Goal: Task Accomplishment & Management: Use online tool/utility

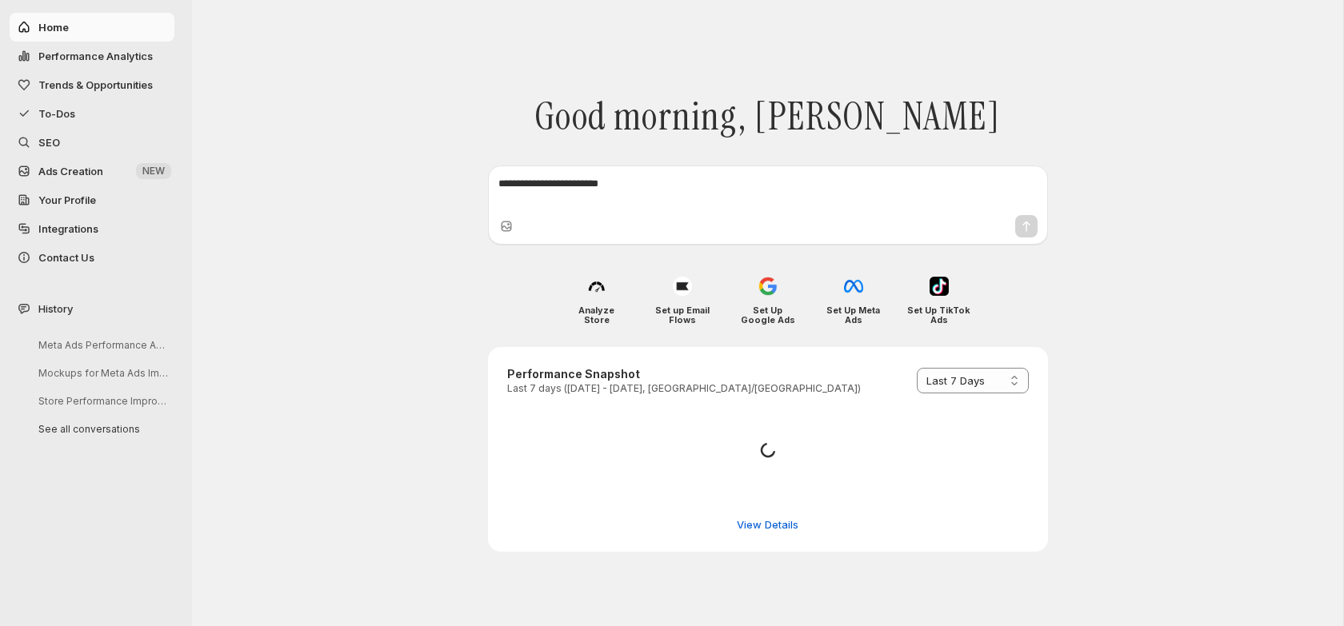
select select "*********"
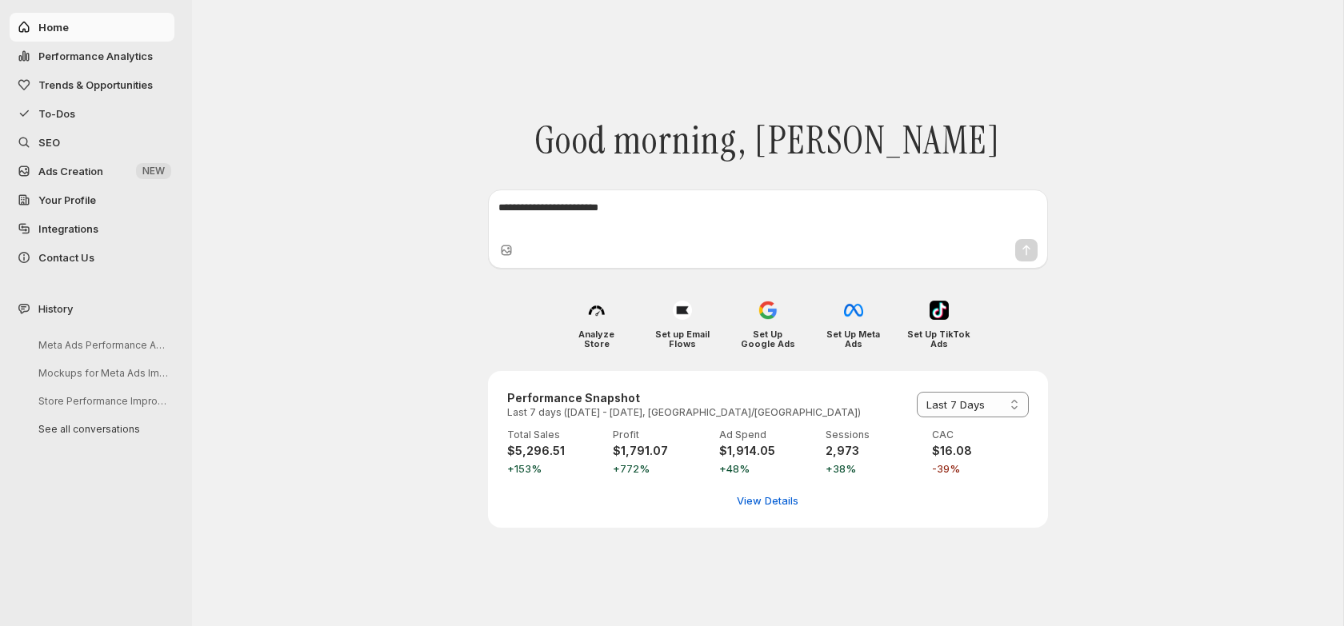
click at [94, 52] on span "Performance Analytics" at bounding box center [95, 56] width 114 height 13
select select "**********"
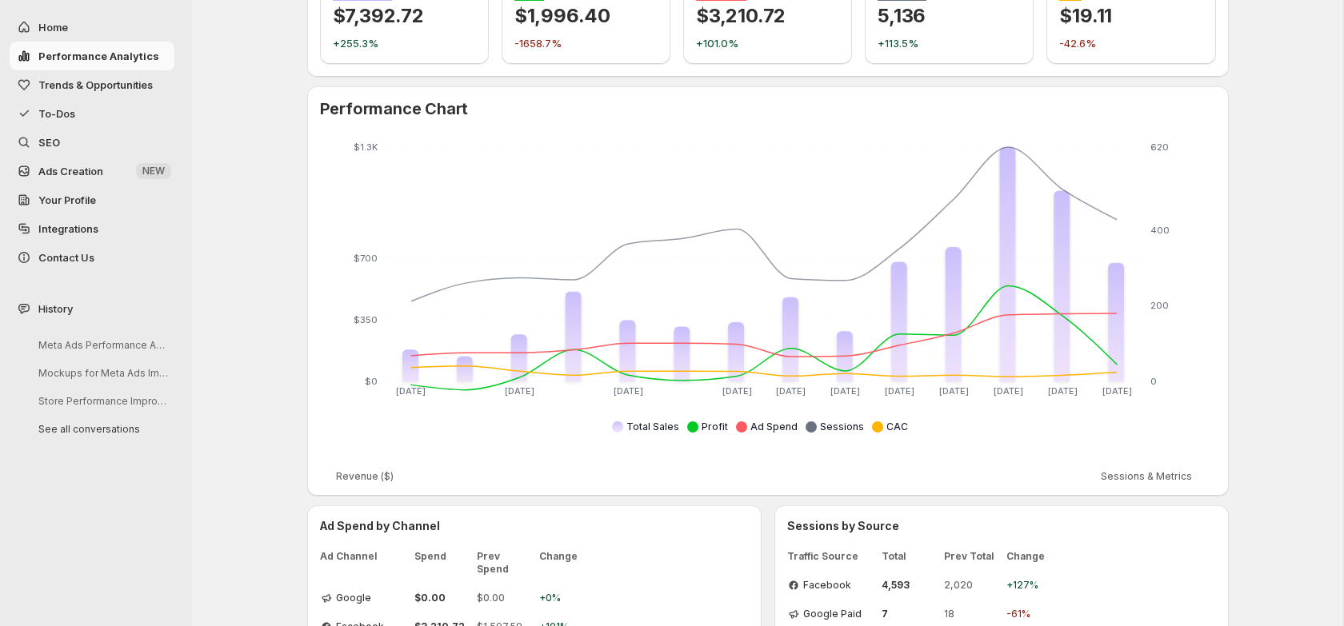
scroll to position [279, 0]
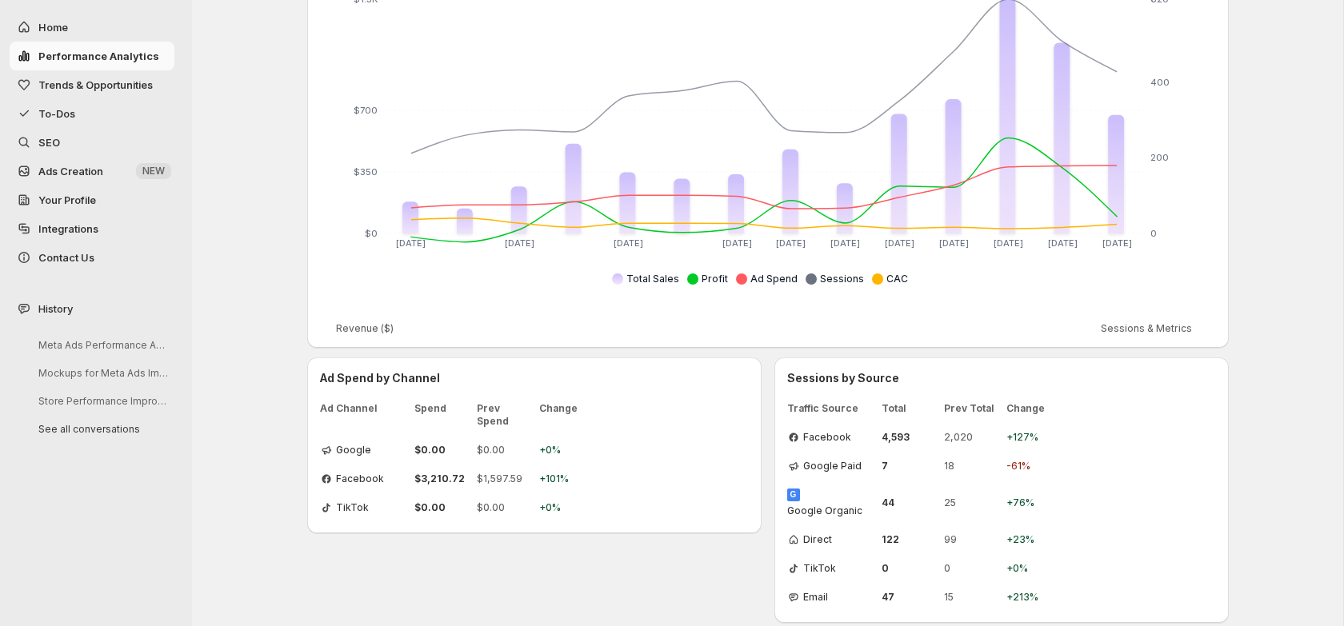
click at [146, 95] on button "Trends & Opportunities" at bounding box center [92, 84] width 165 height 29
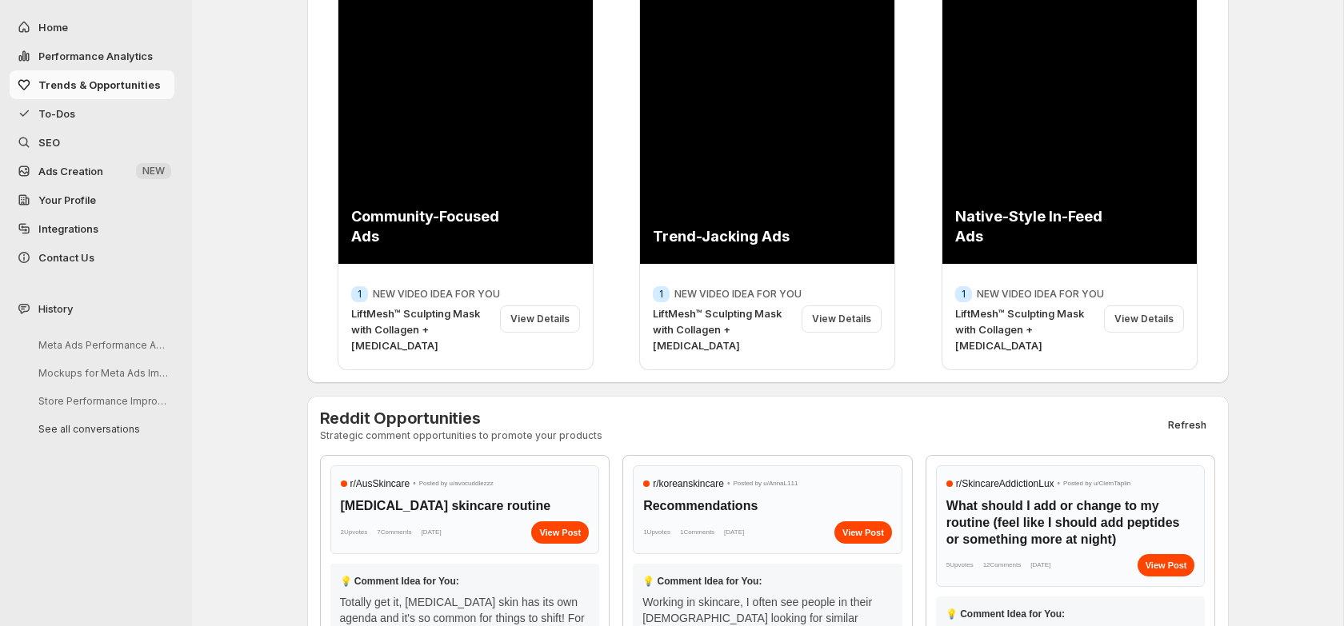
scroll to position [0, 0]
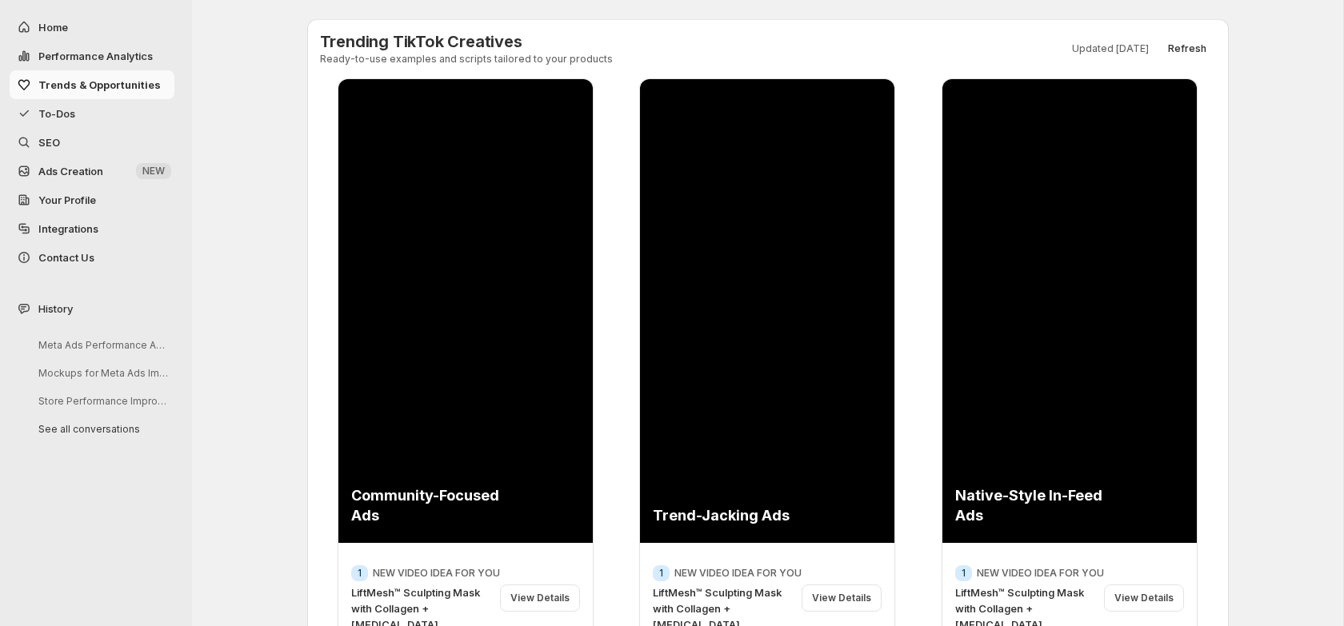
click at [128, 107] on span "To-Dos" at bounding box center [104, 114] width 133 height 16
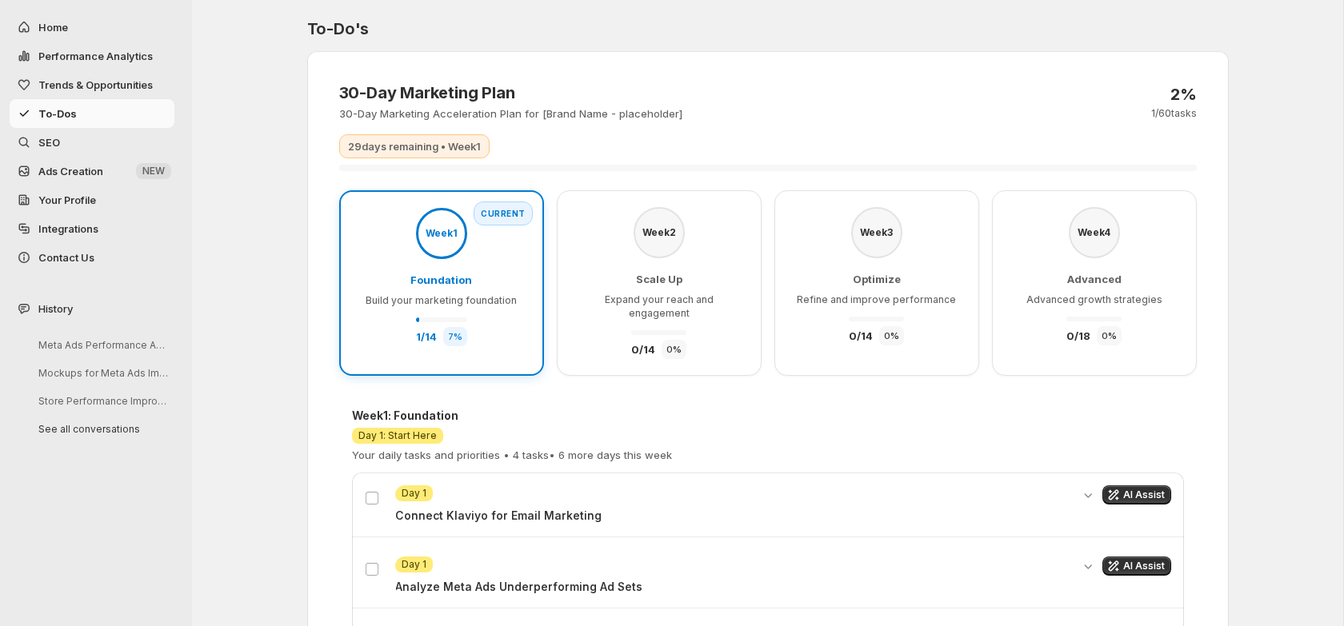
scroll to position [200, 0]
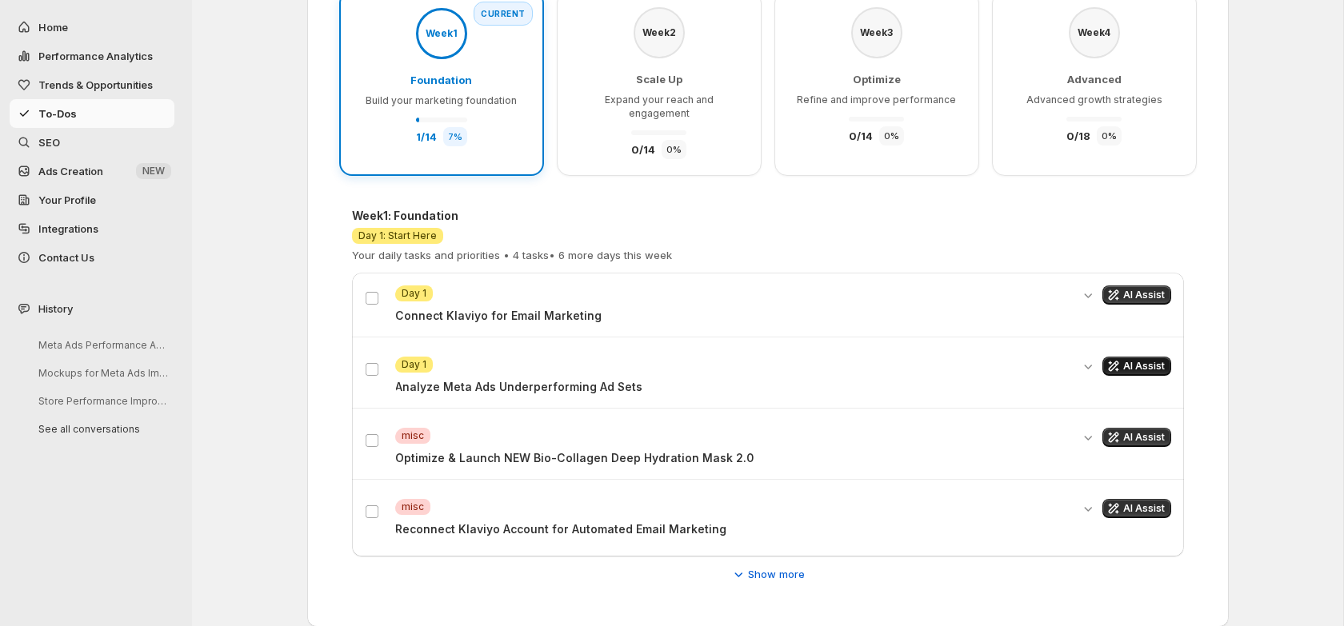
click at [1137, 360] on span "AI Assist" at bounding box center [1144, 366] width 42 height 13
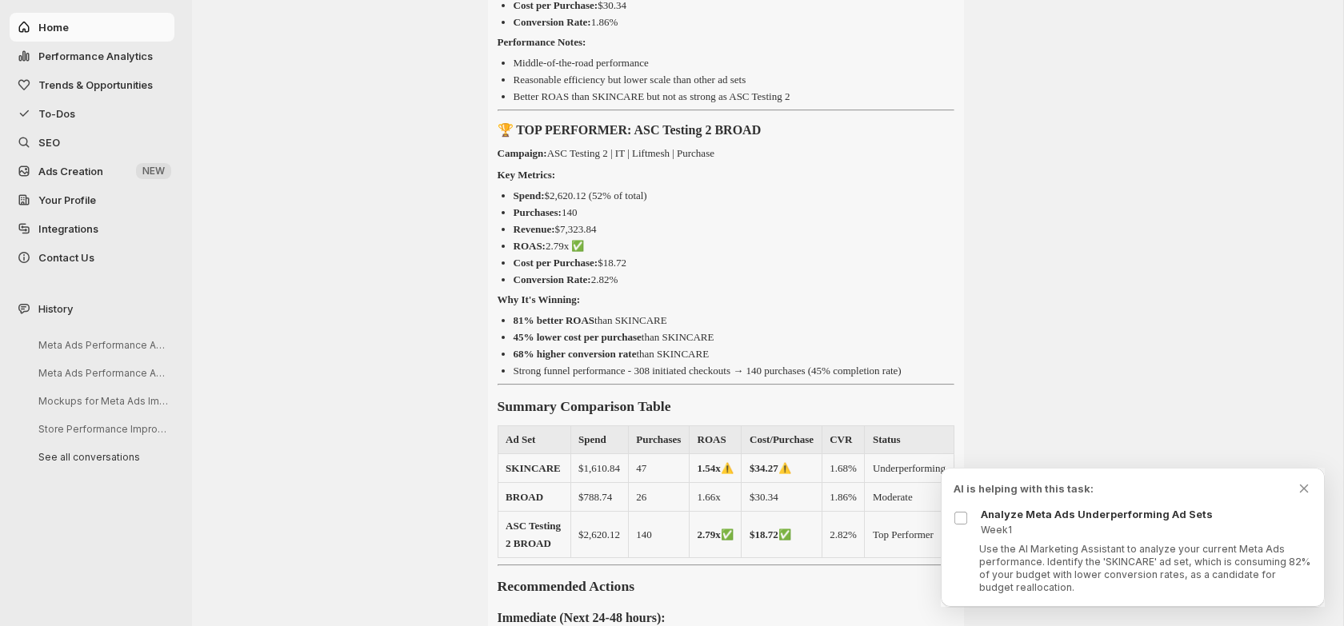
scroll to position [1261, 0]
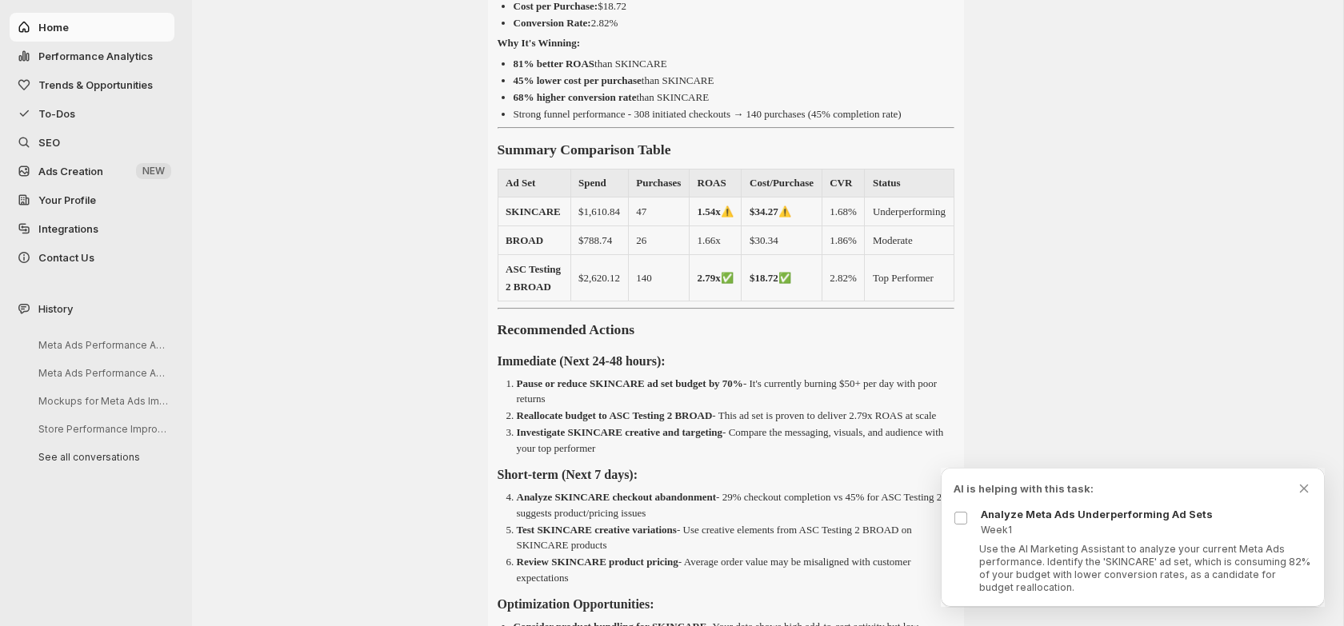
click at [99, 192] on span "Your Profile" at bounding box center [104, 200] width 133 height 16
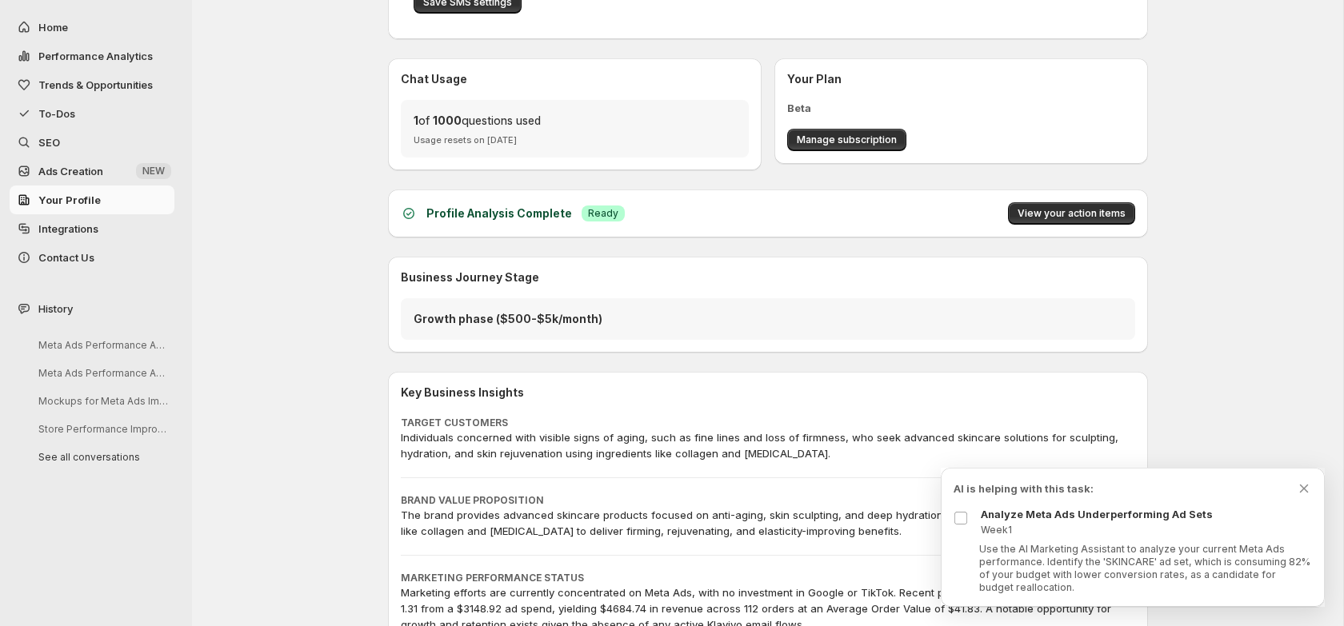
scroll to position [338, 0]
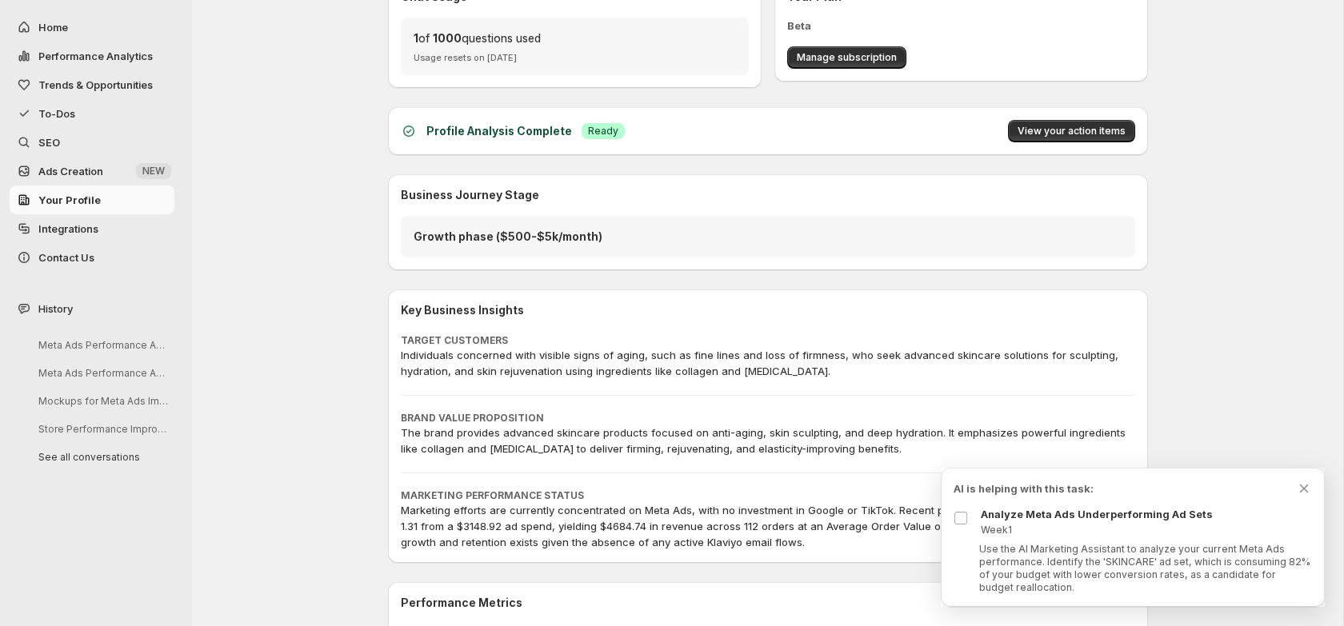
click at [89, 226] on span "Integrations" at bounding box center [68, 228] width 60 height 13
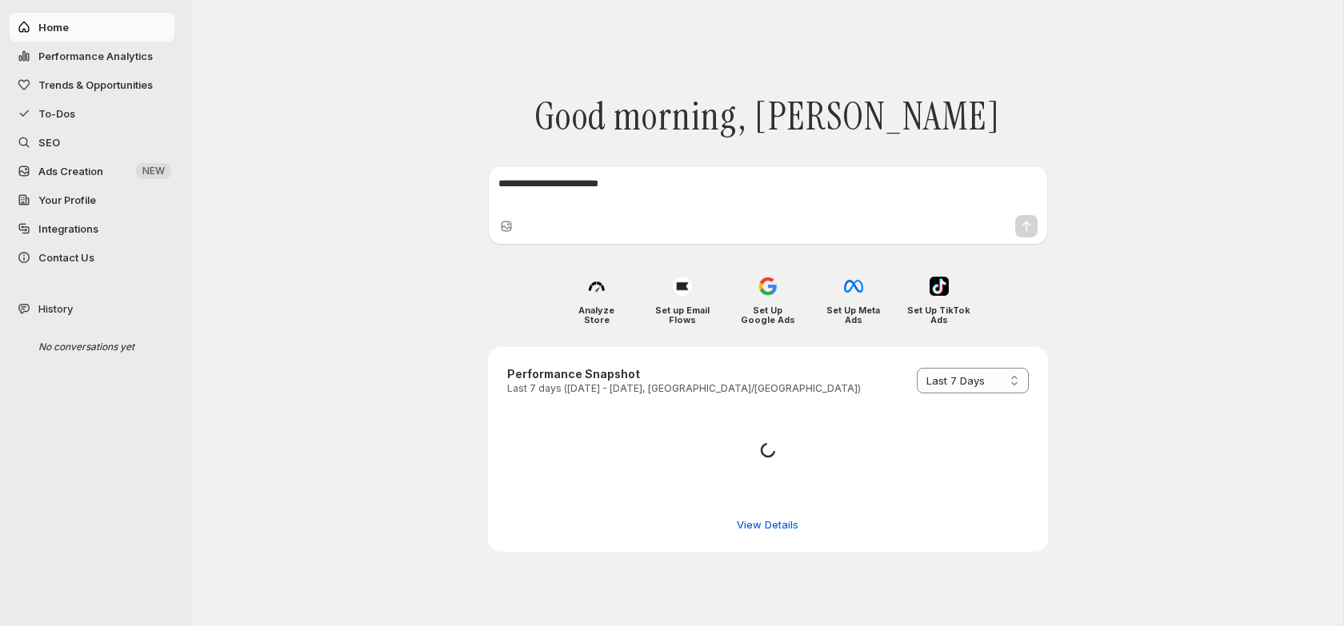
select select "*********"
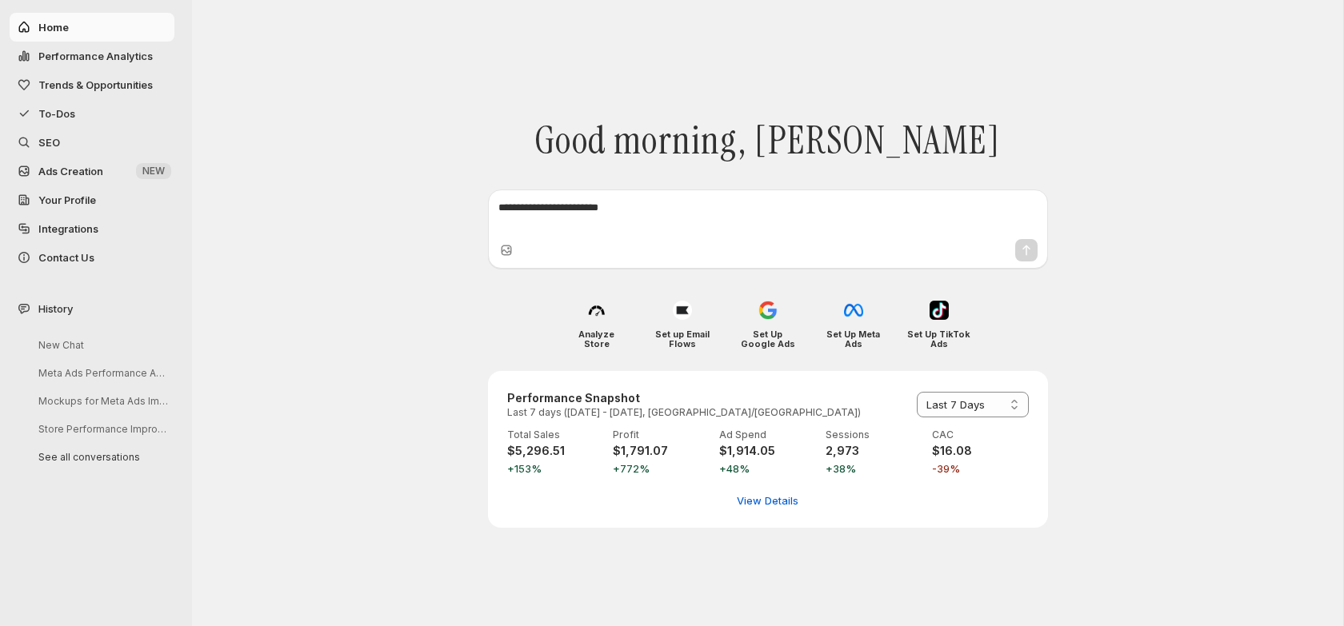
click at [274, 124] on div "**********" at bounding box center [767, 313] width 1151 height 626
click at [121, 92] on span "Trends & Opportunities" at bounding box center [104, 85] width 133 height 16
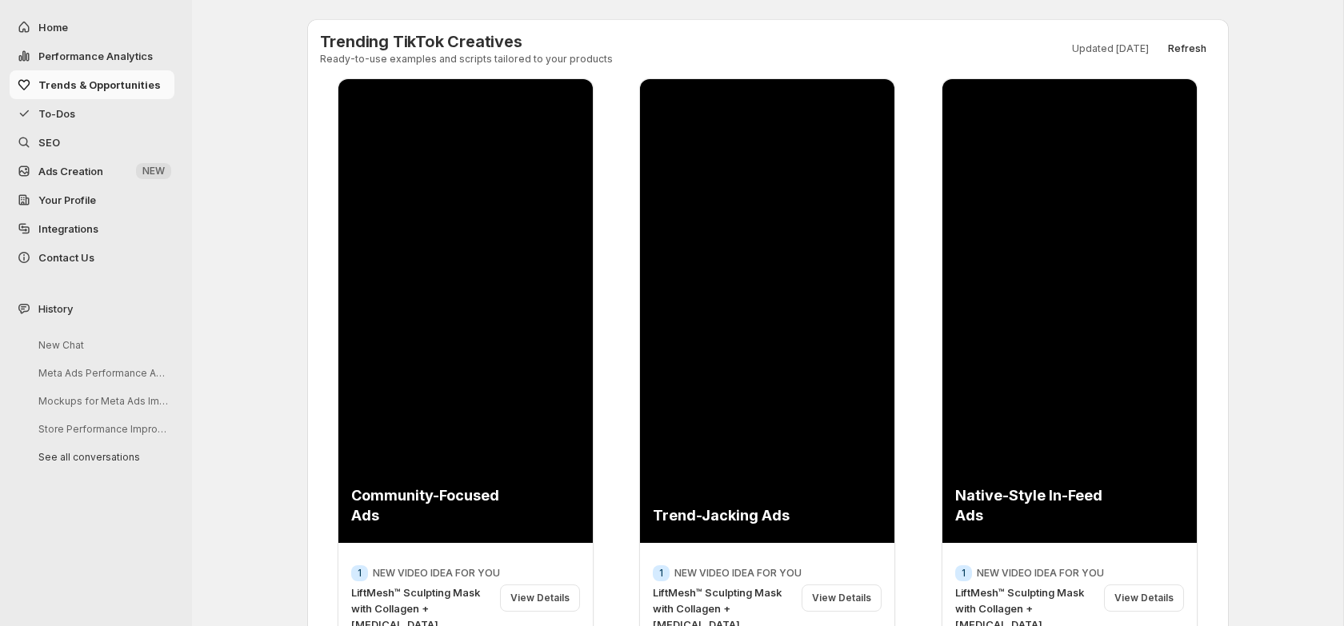
click at [109, 120] on span "To-Dos" at bounding box center [104, 114] width 133 height 16
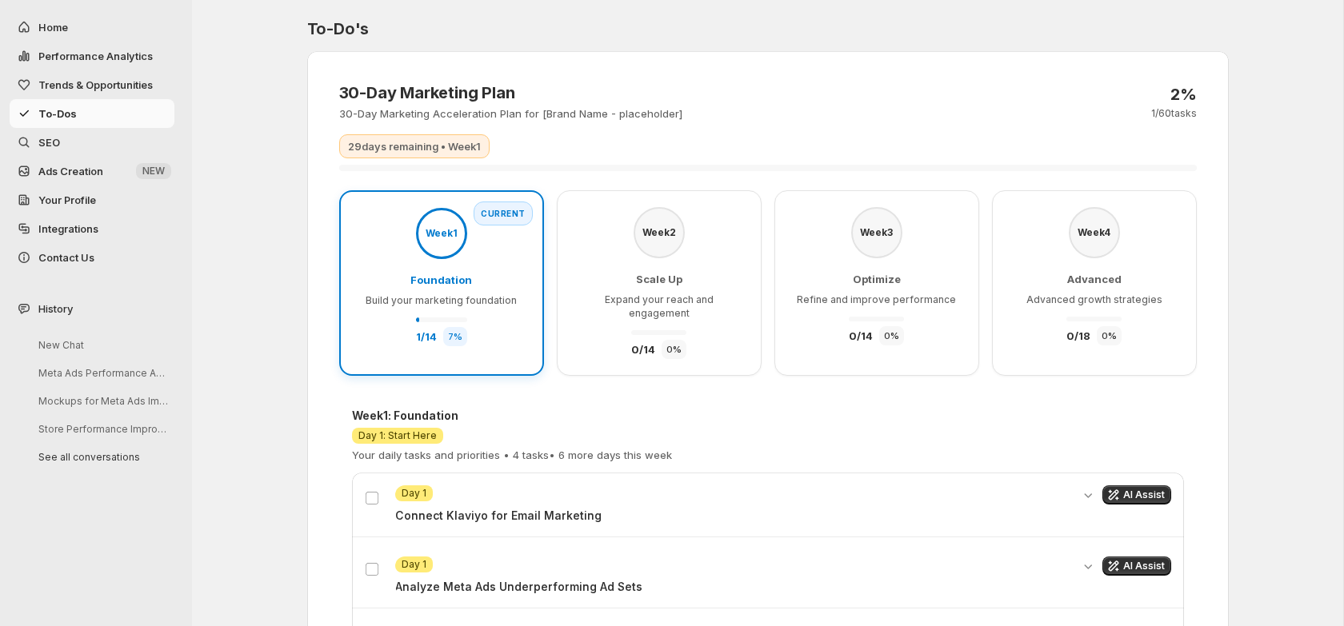
click at [686, 270] on div "Week 2 Scale Up Expand your reach and engagement 0 / 14 0 %" at bounding box center [659, 283] width 171 height 152
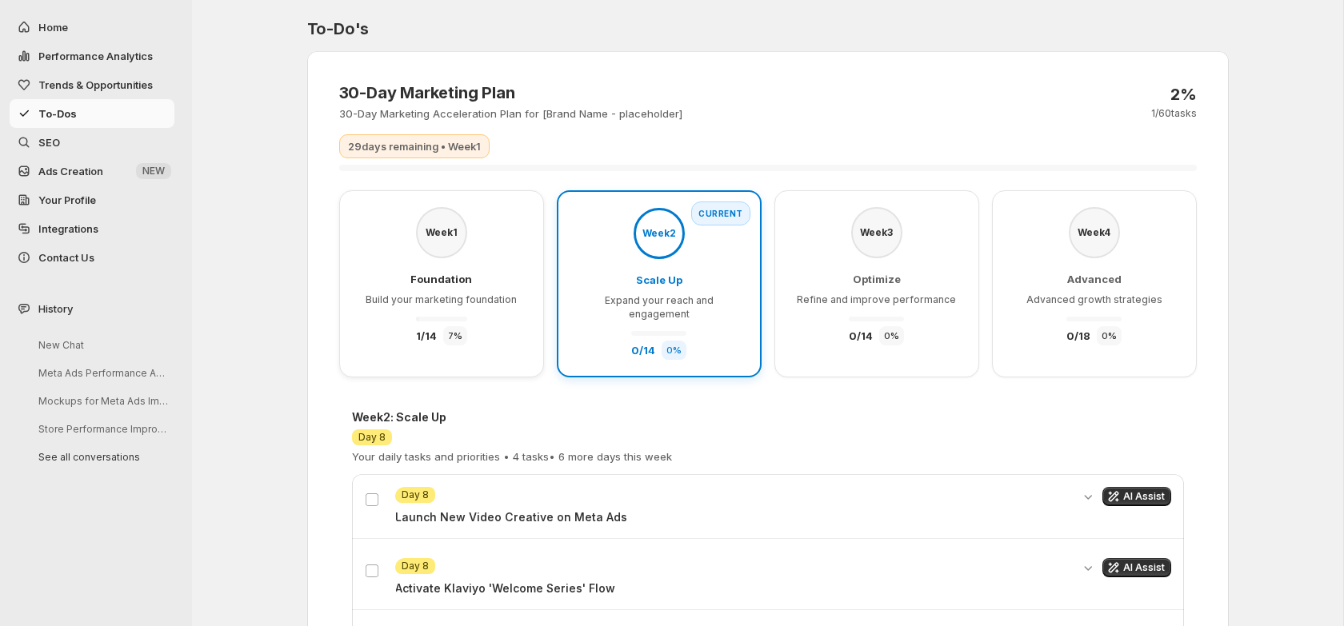
scroll to position [186, 0]
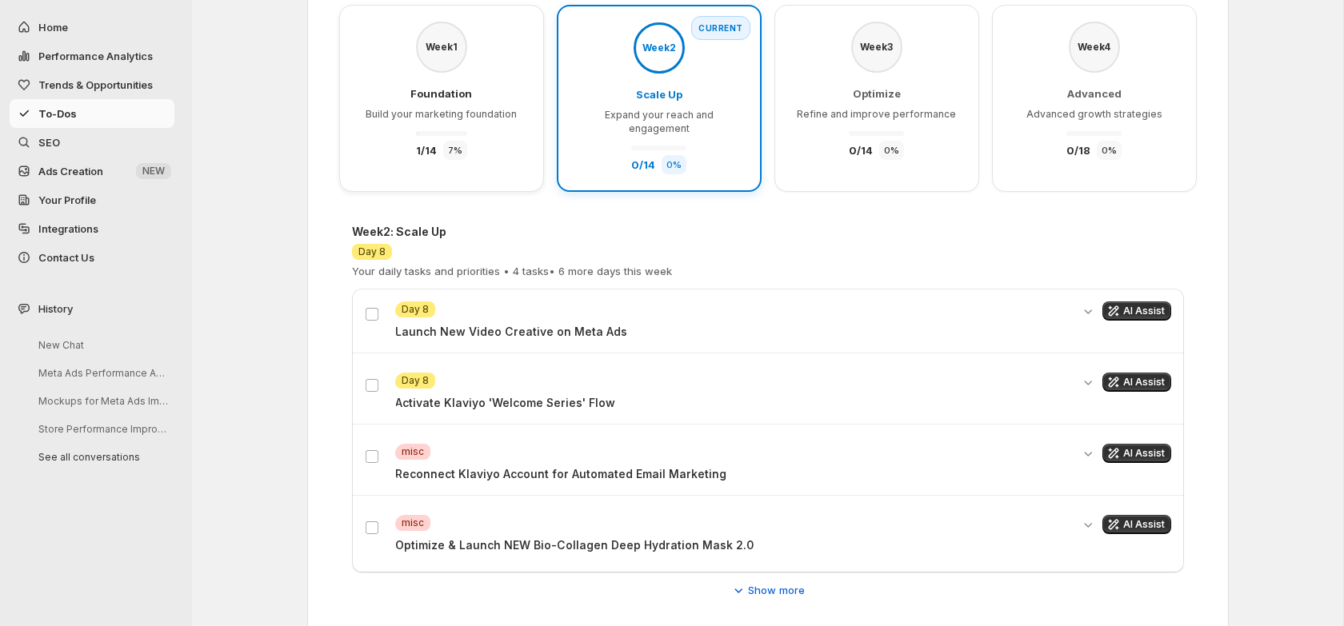
click at [866, 70] on div "Week 3" at bounding box center [876, 47] width 51 height 51
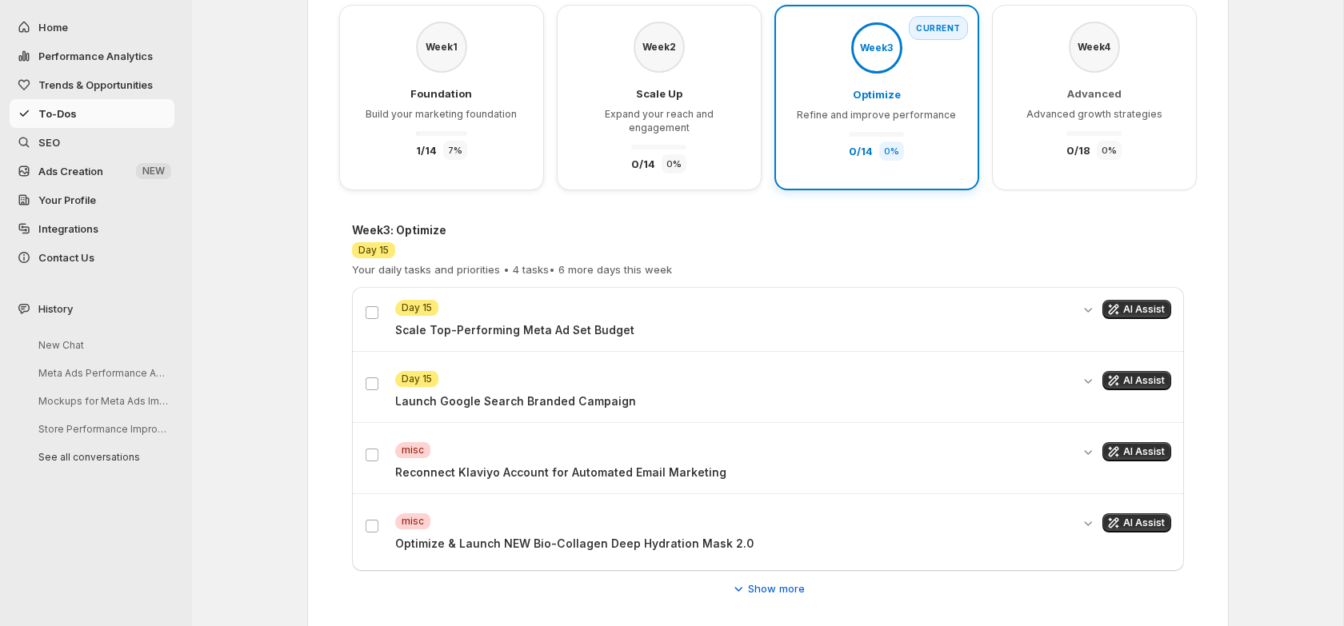
click at [1108, 81] on div "Week 4 Advanced Advanced growth strategies 0 / 18 0 %" at bounding box center [1094, 91] width 171 height 138
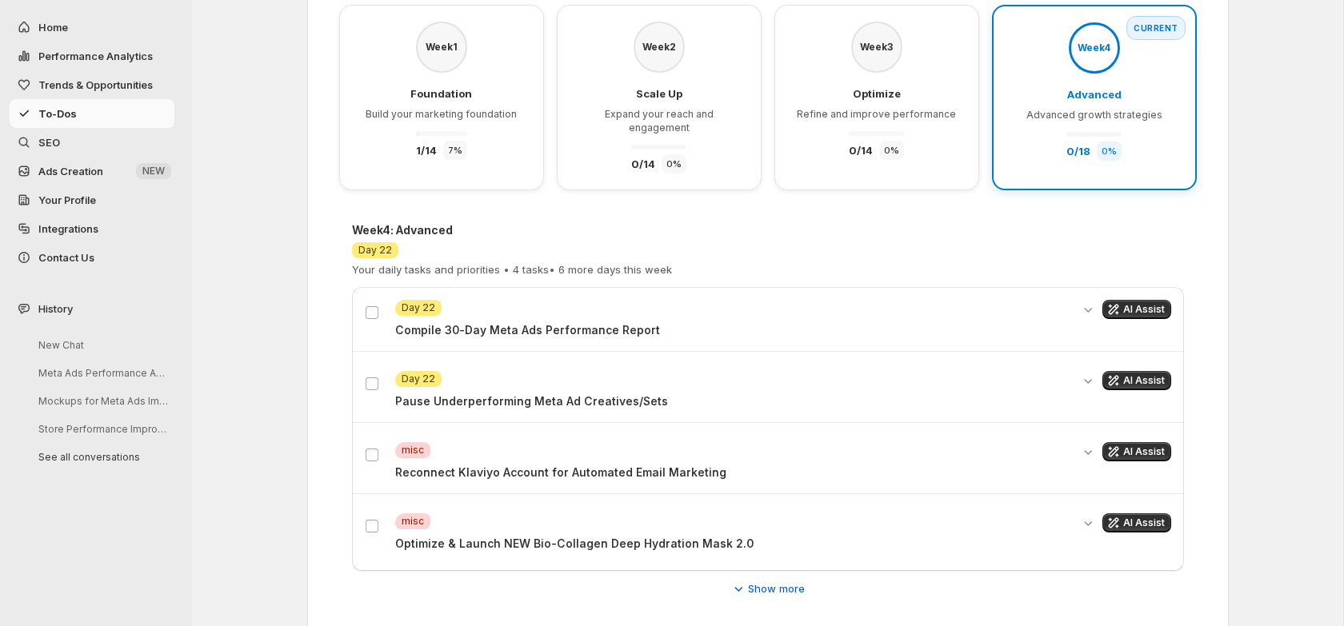
click at [66, 142] on span "SEO" at bounding box center [104, 142] width 133 height 16
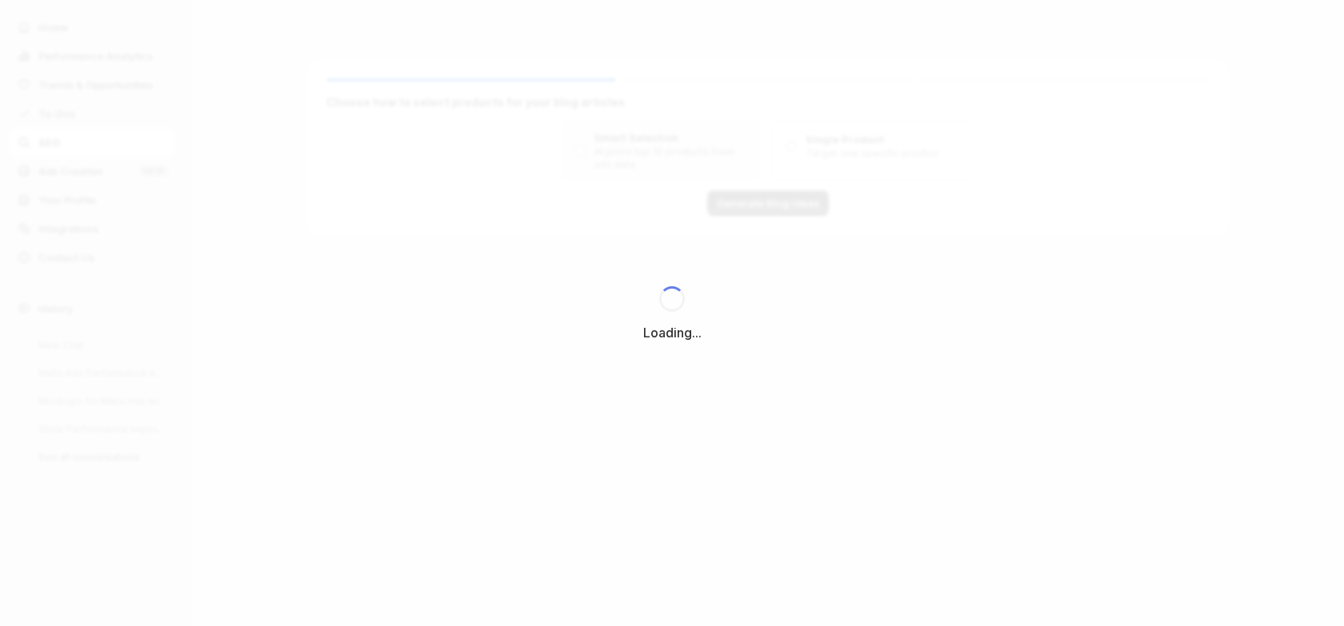
scroll to position [0, 0]
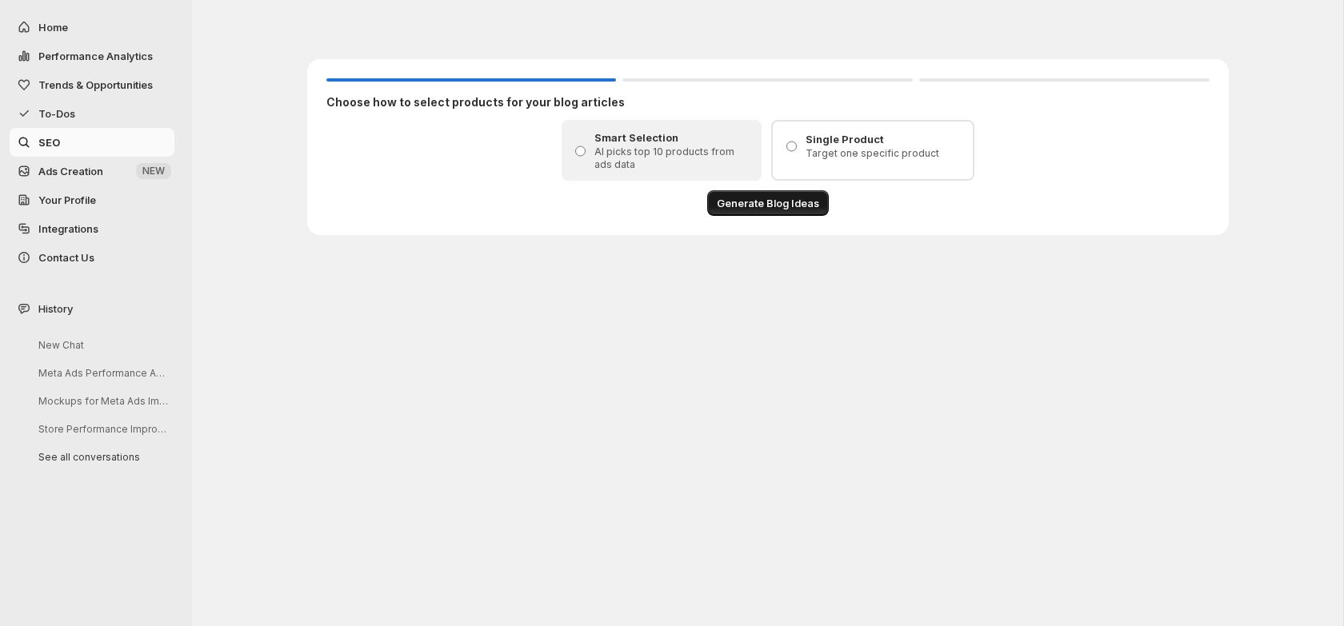
click at [785, 210] on span "Generate Blog Ideas" at bounding box center [768, 203] width 102 height 16
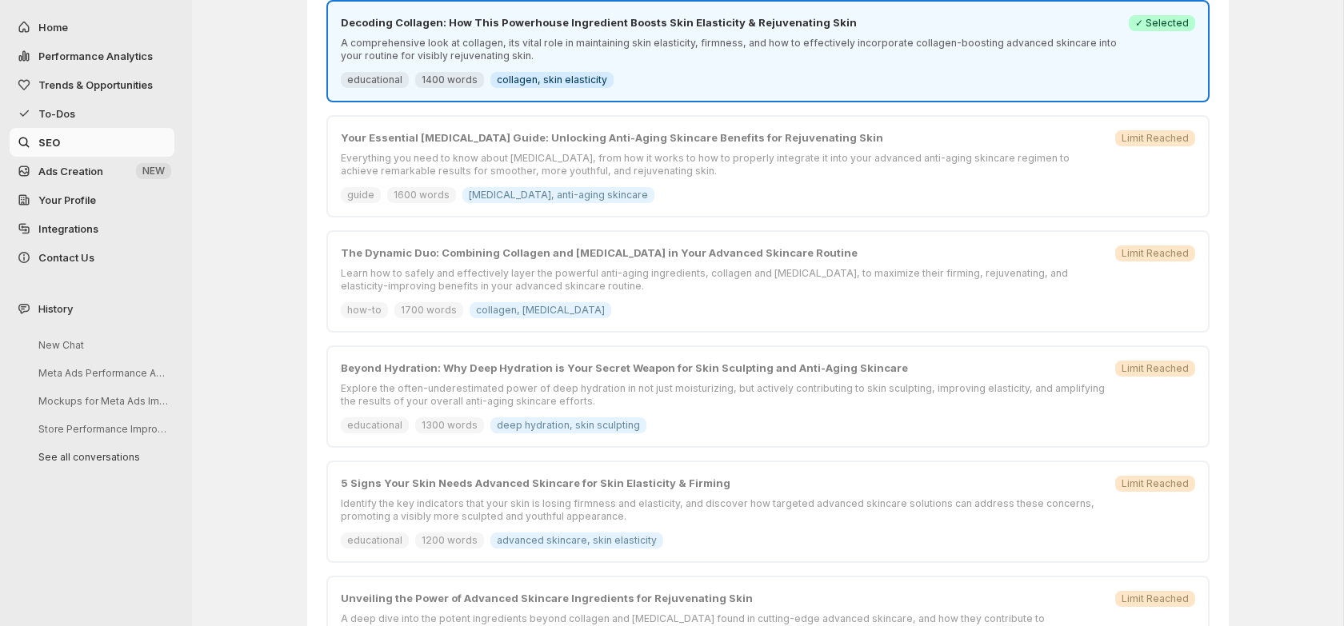
scroll to position [236, 0]
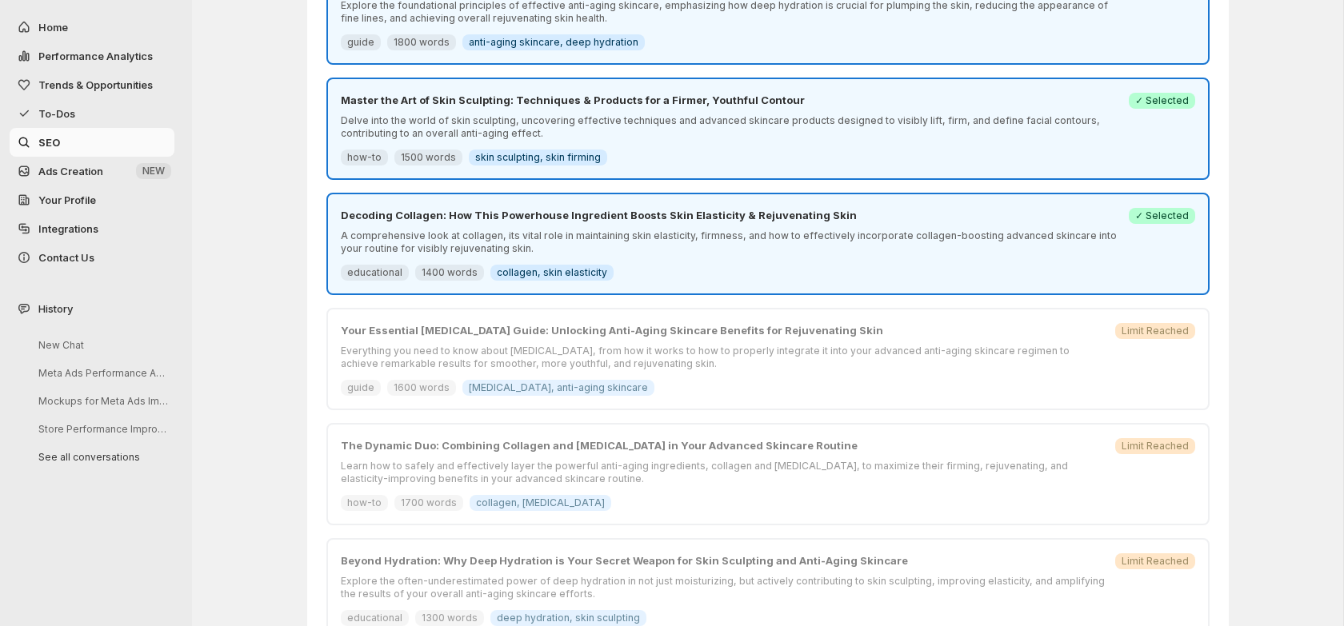
click at [730, 222] on p "Decoding Collagen: How This Powerhouse Ingredient Boosts Skin Elasticity & Reju…" at bounding box center [730, 215] width 778 height 16
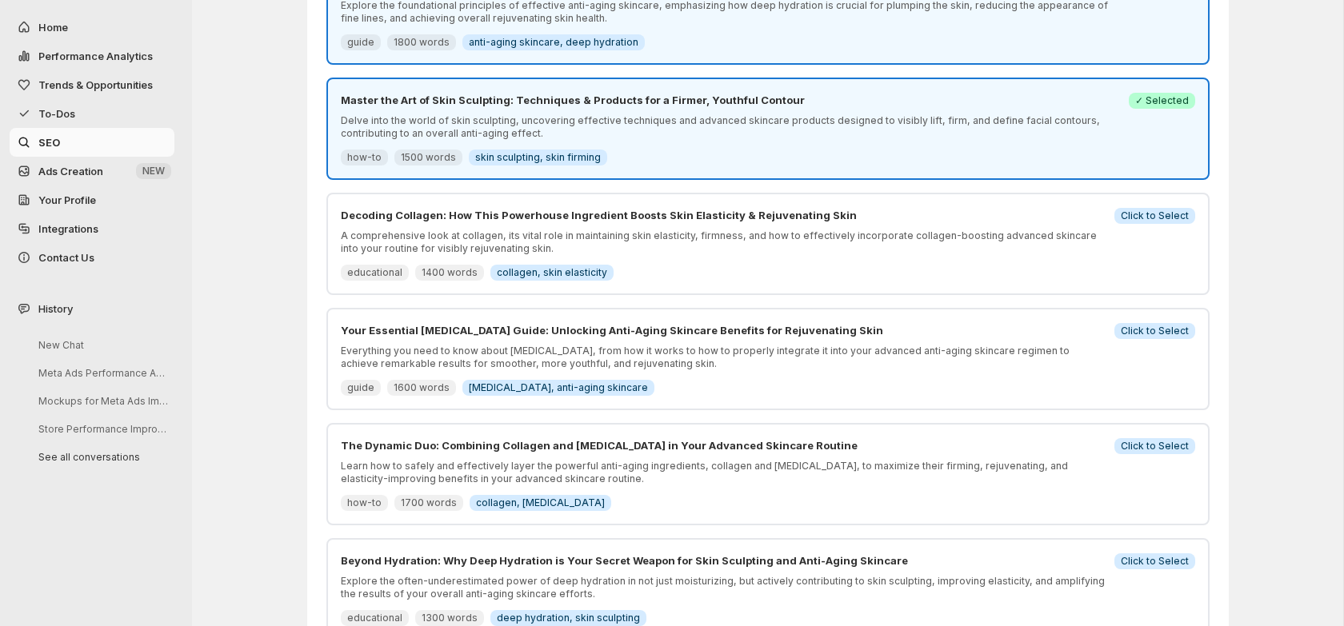
click at [730, 223] on div "Decoding Collagen: How This Powerhouse Ingredient Boosts Skin Elasticity & Reju…" at bounding box center [723, 244] width 764 height 74
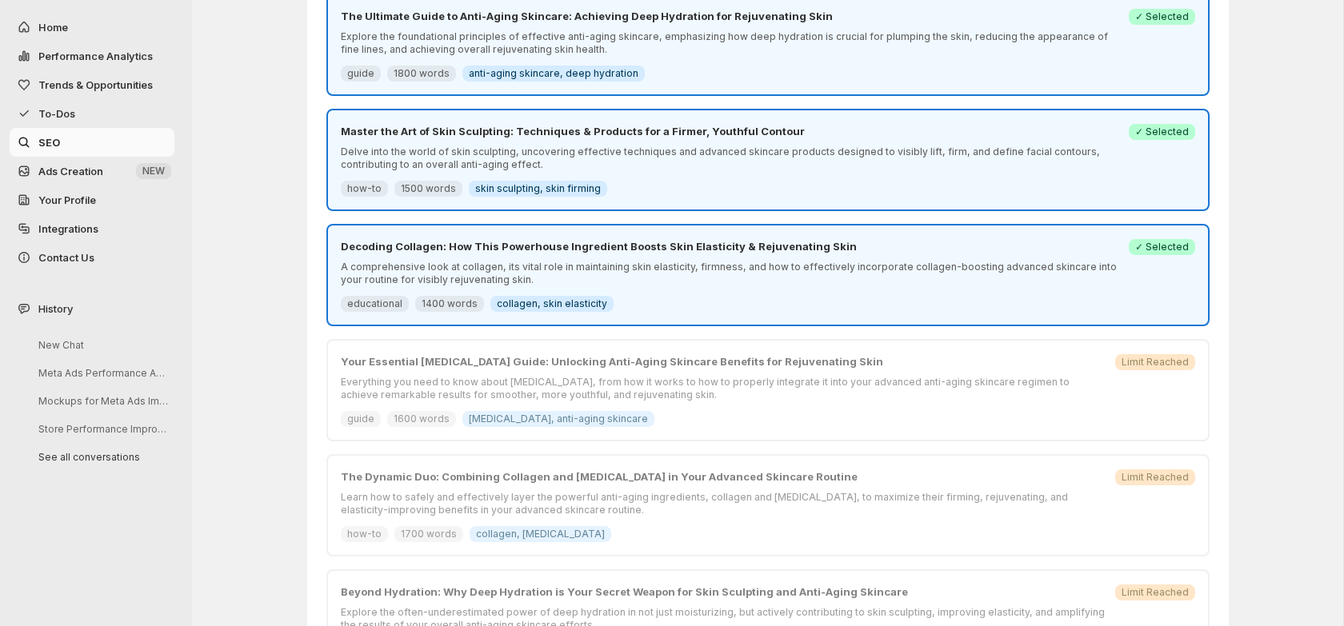
scroll to position [149, 0]
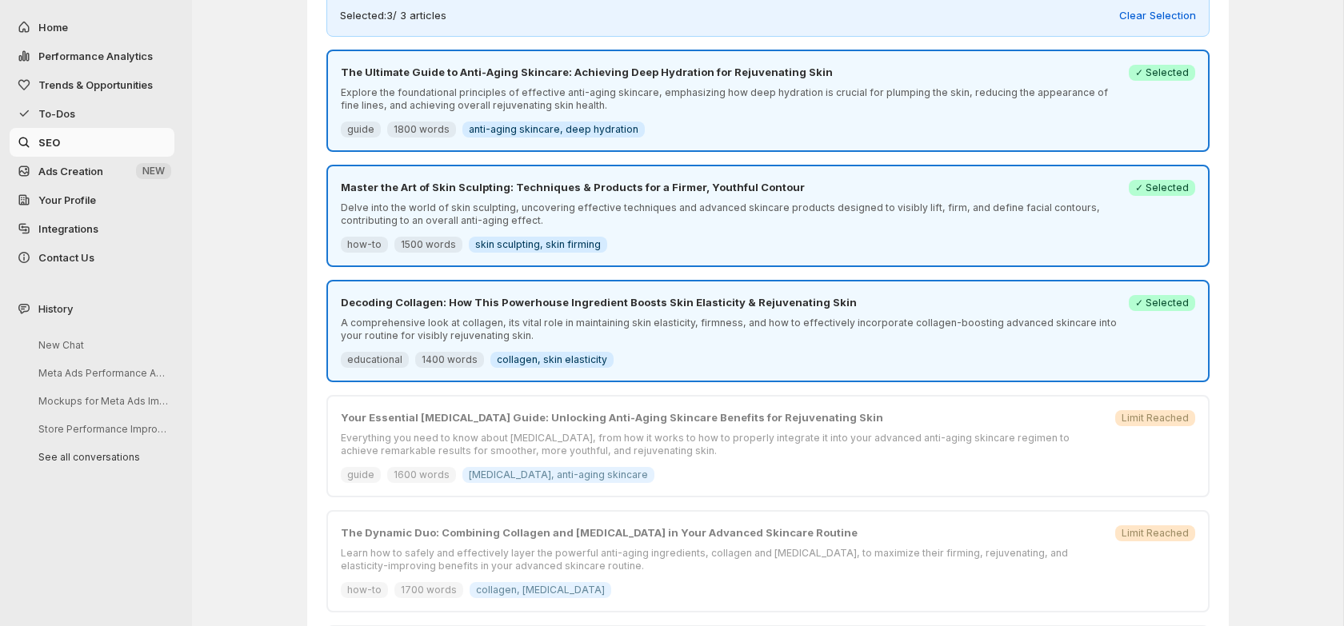
click at [674, 322] on p "A comprehensive look at collagen, its vital role in maintaining skin elasticity…" at bounding box center [730, 330] width 778 height 26
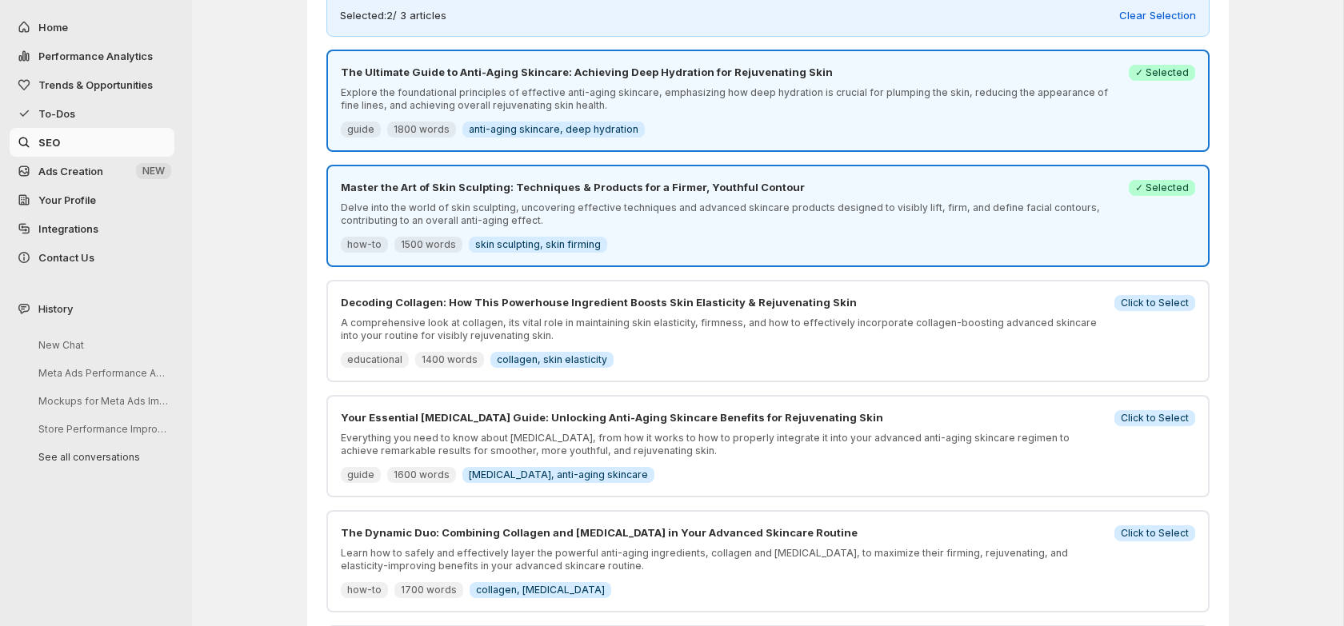
click at [675, 551] on p "Learn how to safely and effectively layer the powerful anti-aging ingredients, …" at bounding box center [723, 560] width 764 height 26
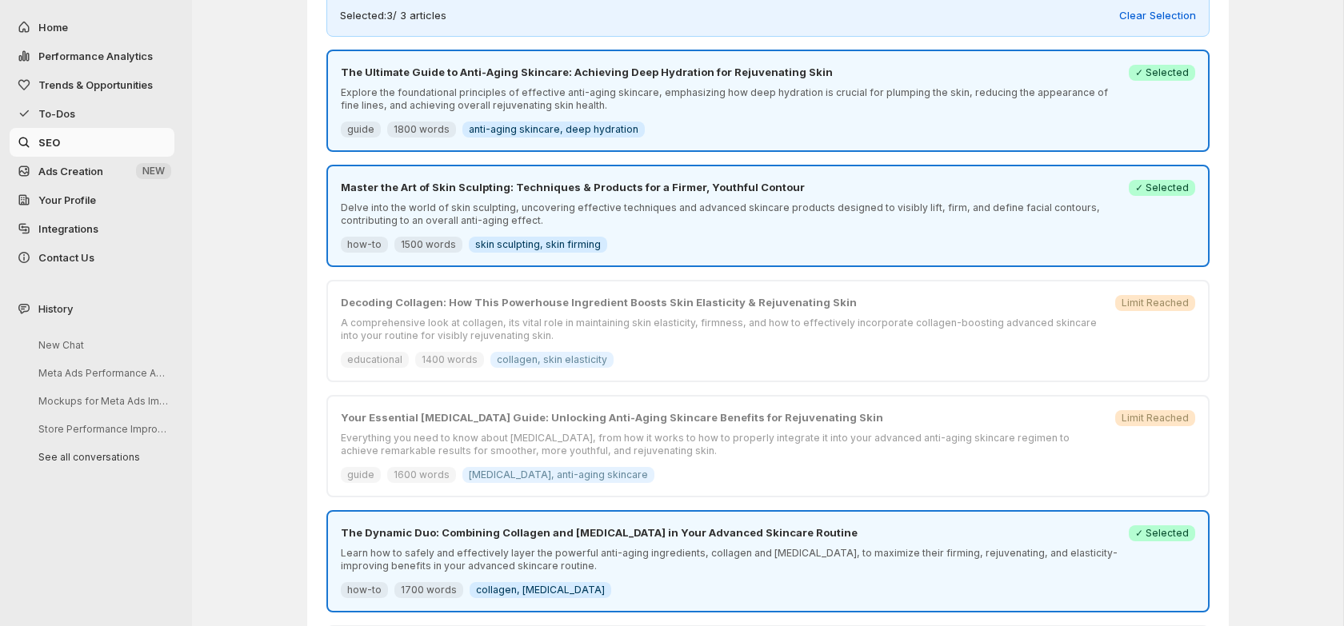
click at [692, 109] on p "Explore the foundational principles of effective anti-aging skincare, emphasizi…" at bounding box center [730, 99] width 778 height 26
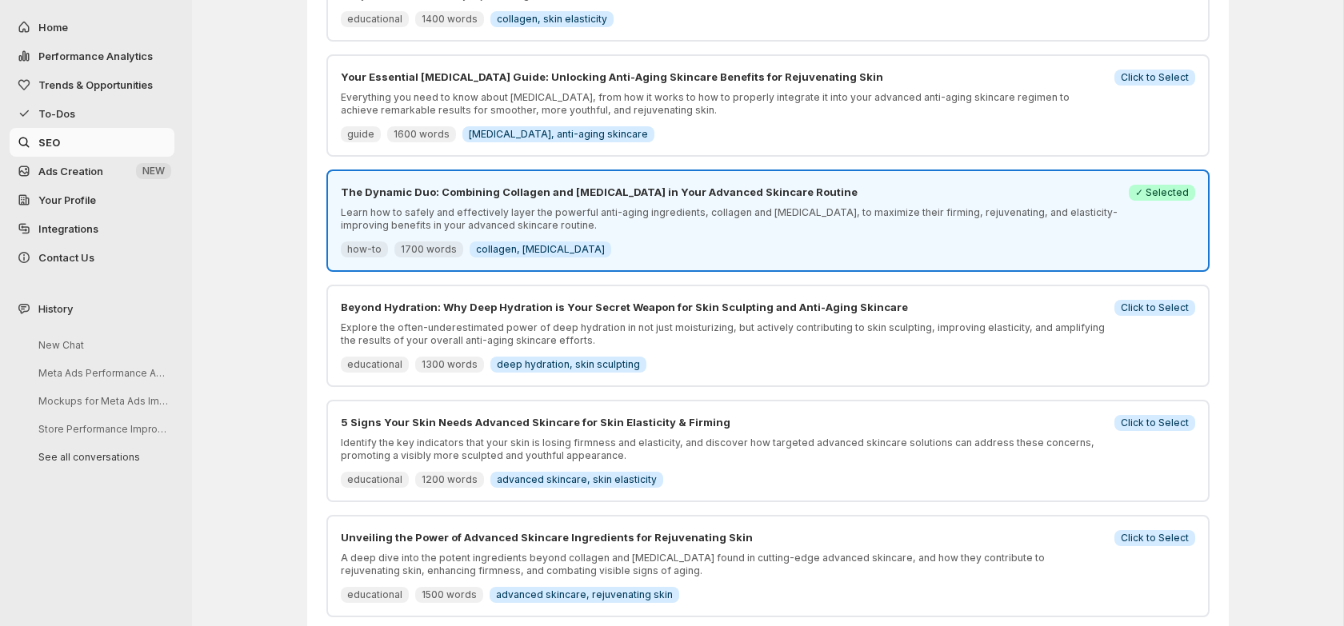
scroll to position [684, 0]
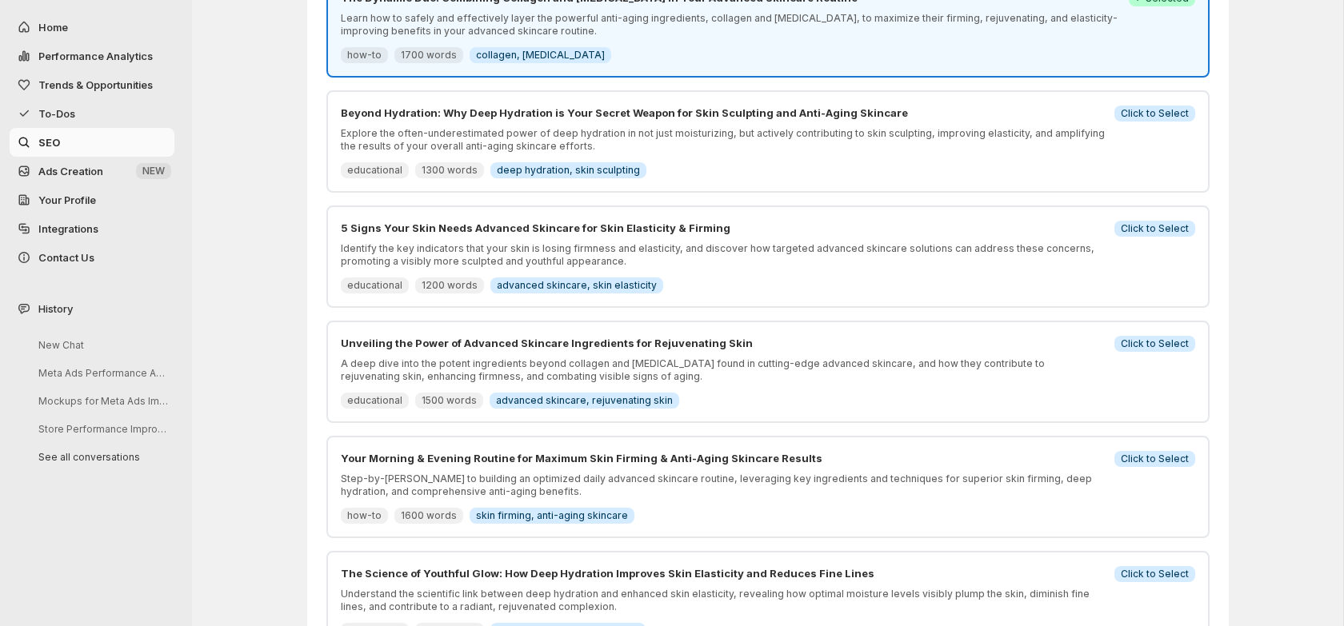
click at [734, 263] on p "Identify the key indicators that your skin is losing firmness and elasticity, a…" at bounding box center [723, 255] width 764 height 26
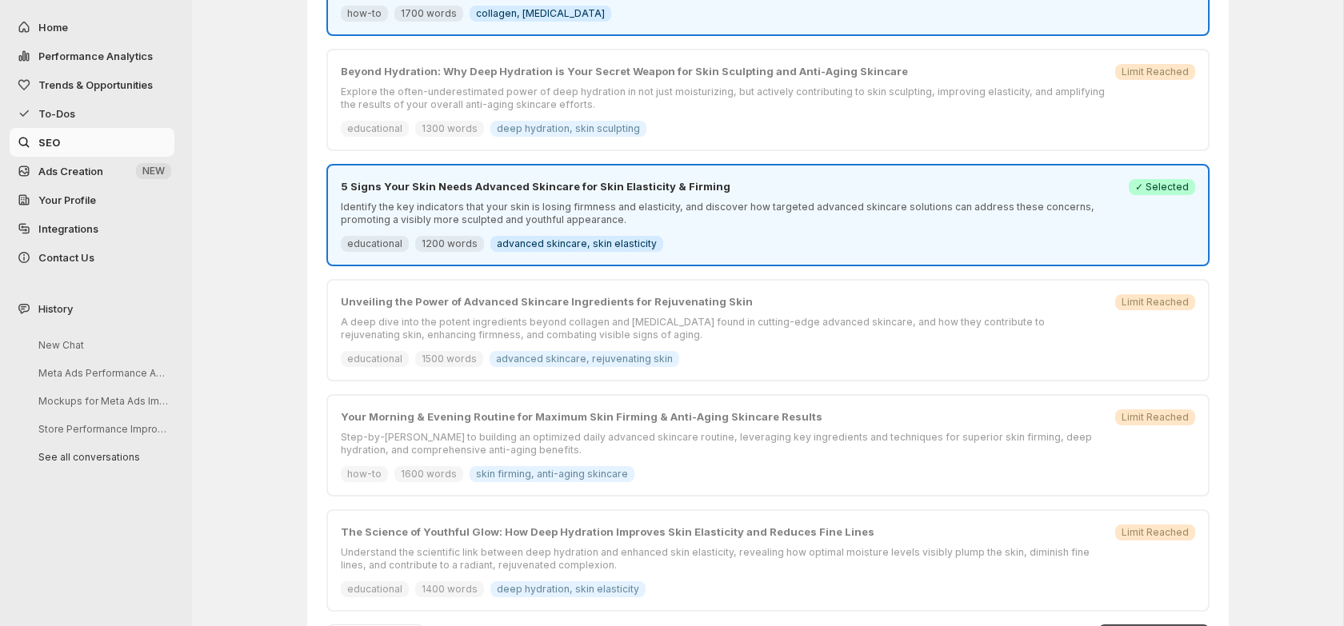
scroll to position [785, 0]
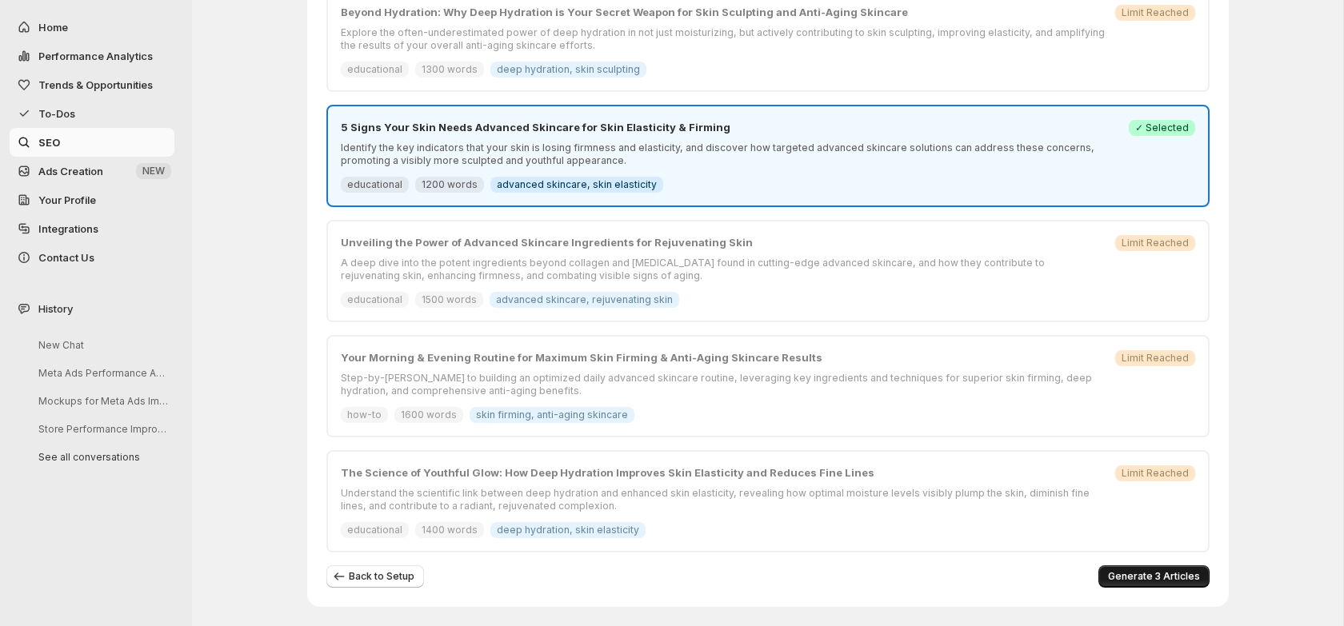
click at [1129, 571] on span "Generate 3 Articles" at bounding box center [1154, 576] width 92 height 13
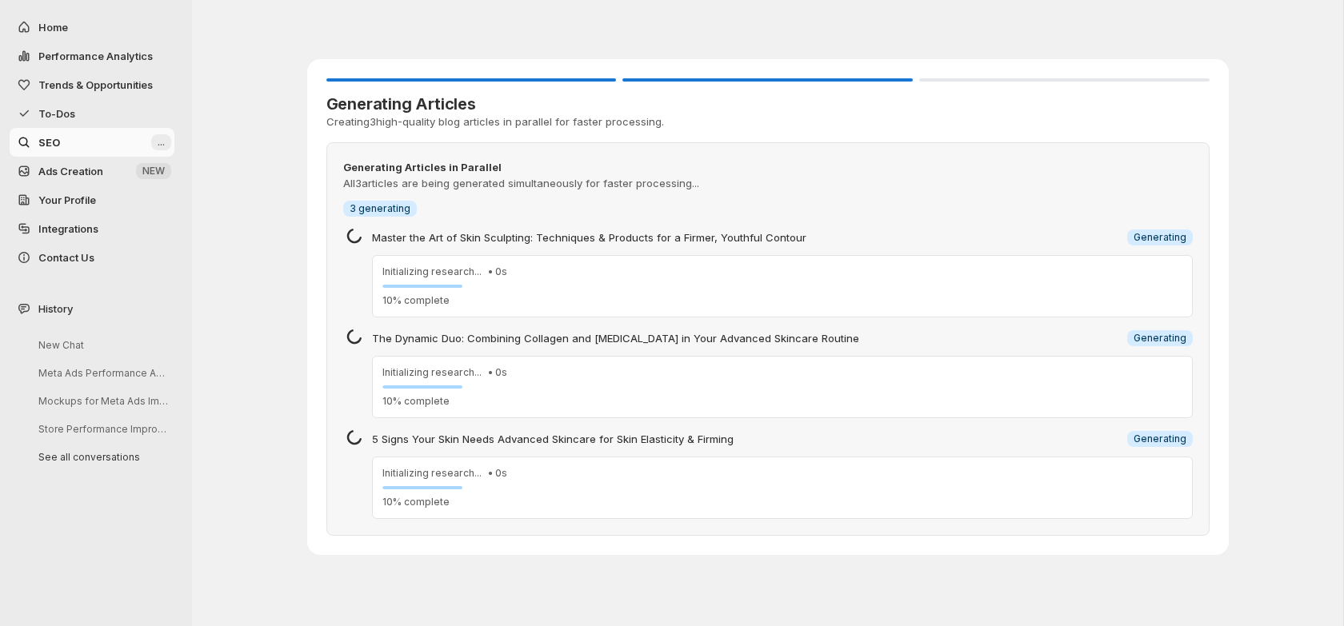
scroll to position [0, 0]
